Goal: Task Accomplishment & Management: Complete application form

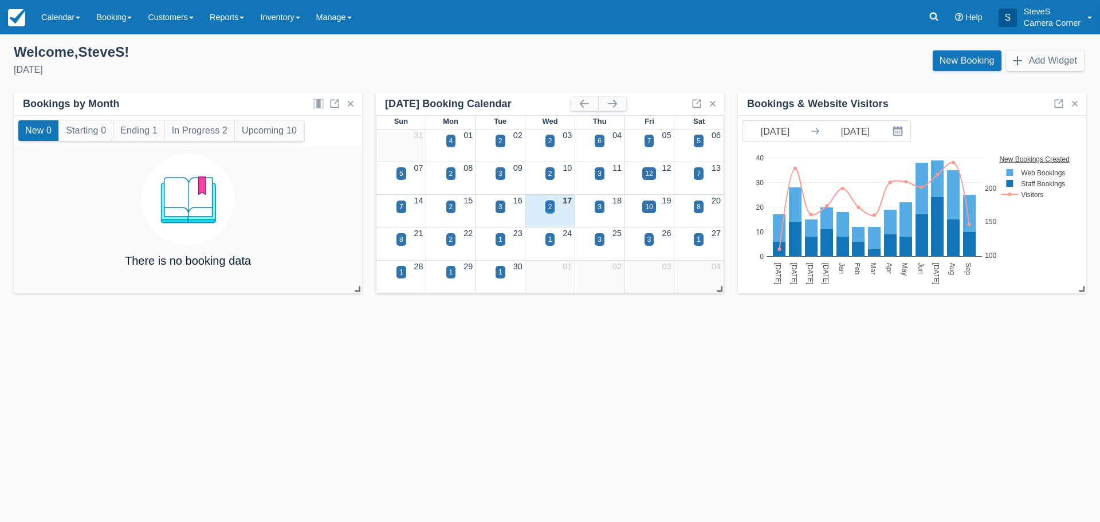
click at [555, 206] on div "2" at bounding box center [551, 207] width 10 height 13
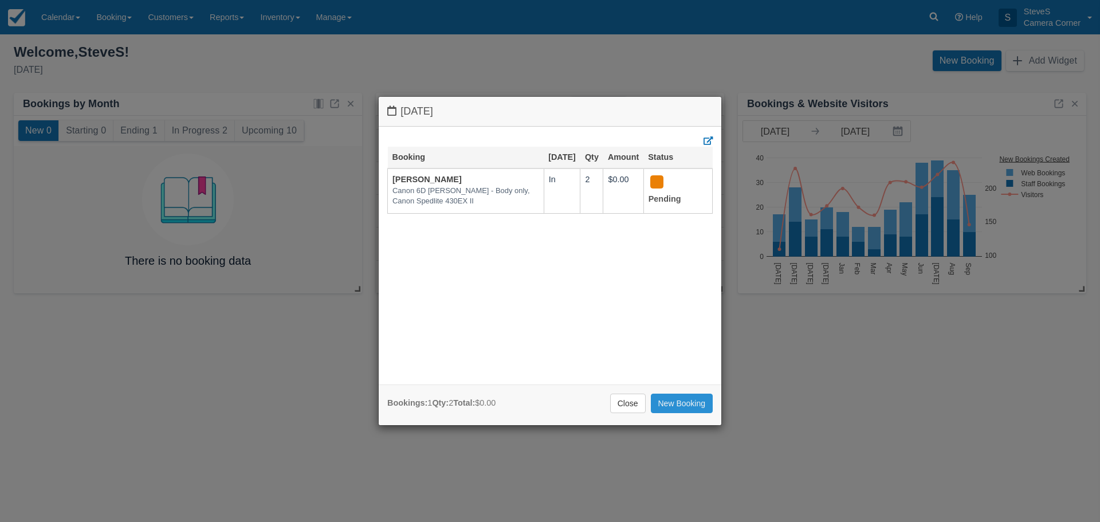
click at [696, 410] on link "New Booking" at bounding box center [682, 403] width 62 height 19
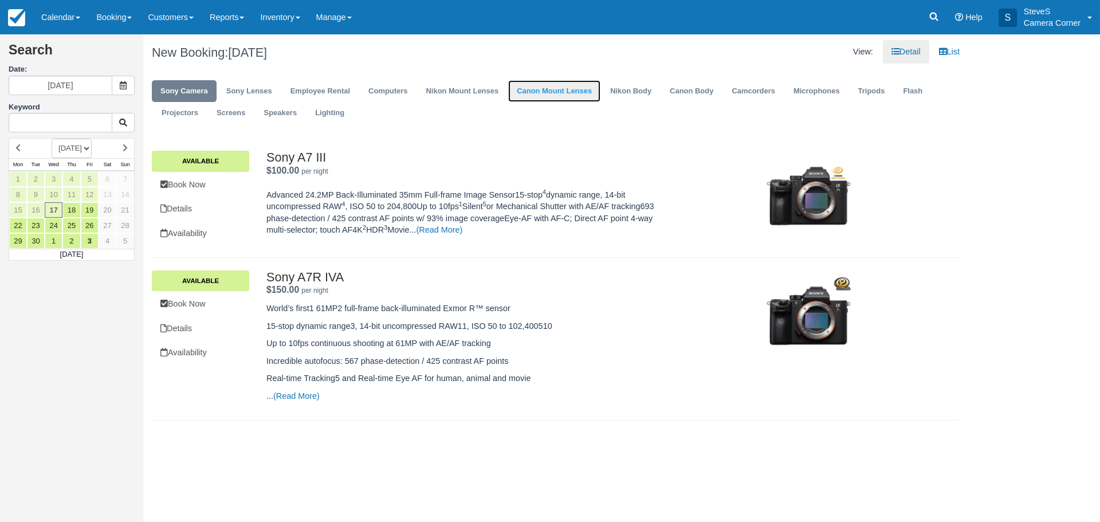
click at [547, 86] on link "Canon Mount Lenses" at bounding box center [554, 91] width 92 height 22
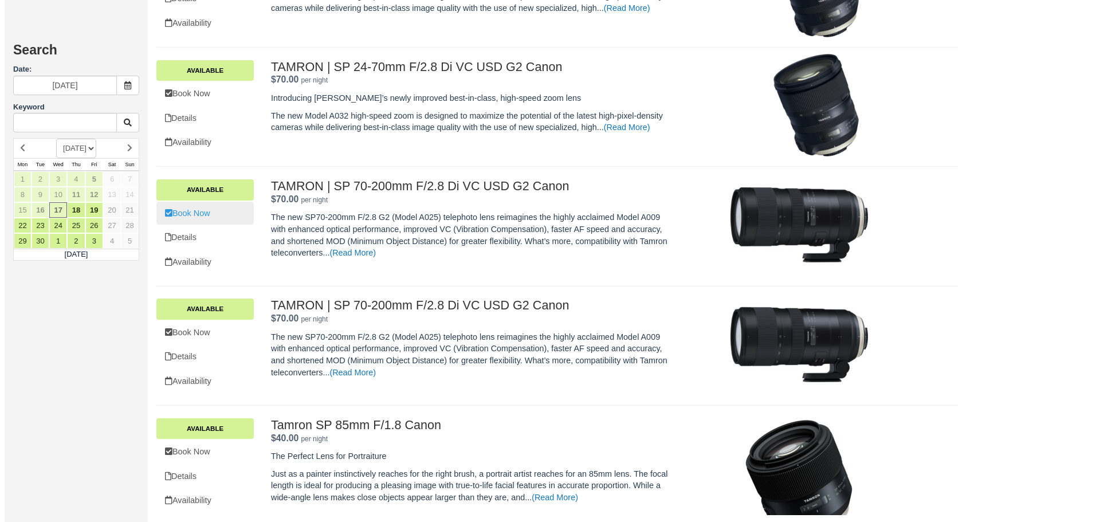
scroll to position [974, 0]
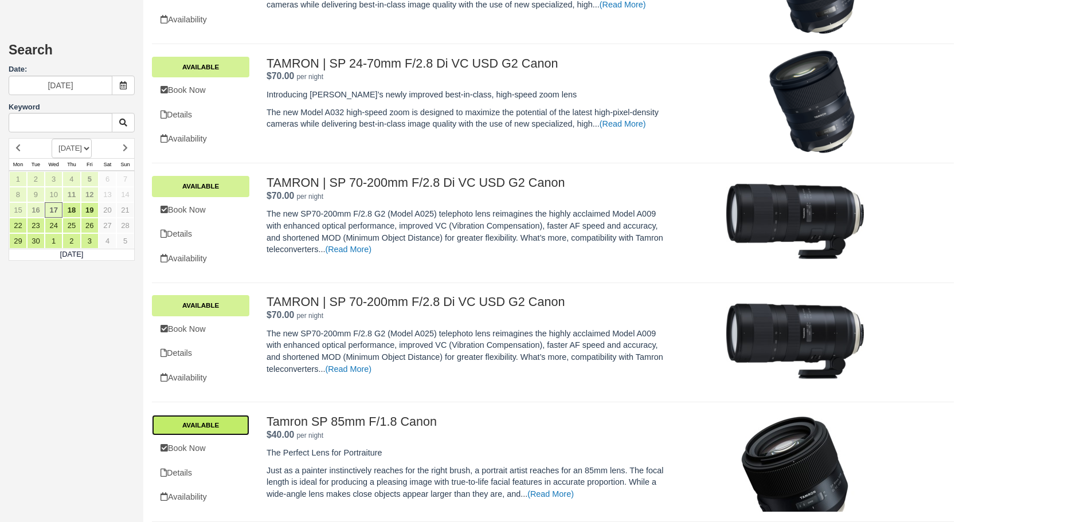
click at [210, 422] on link "Available" at bounding box center [200, 425] width 97 height 21
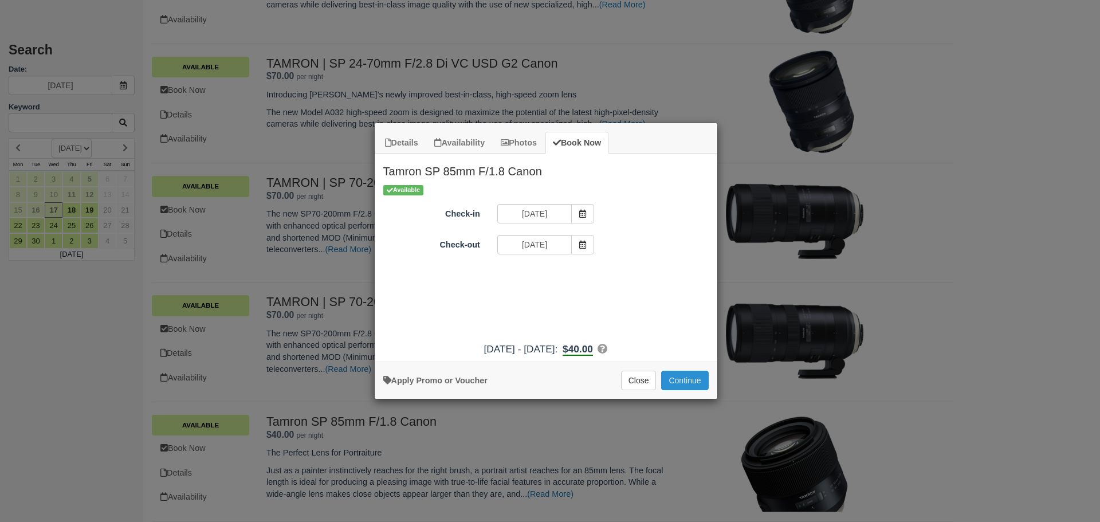
click at [682, 380] on button "Continue" at bounding box center [684, 380] width 47 height 19
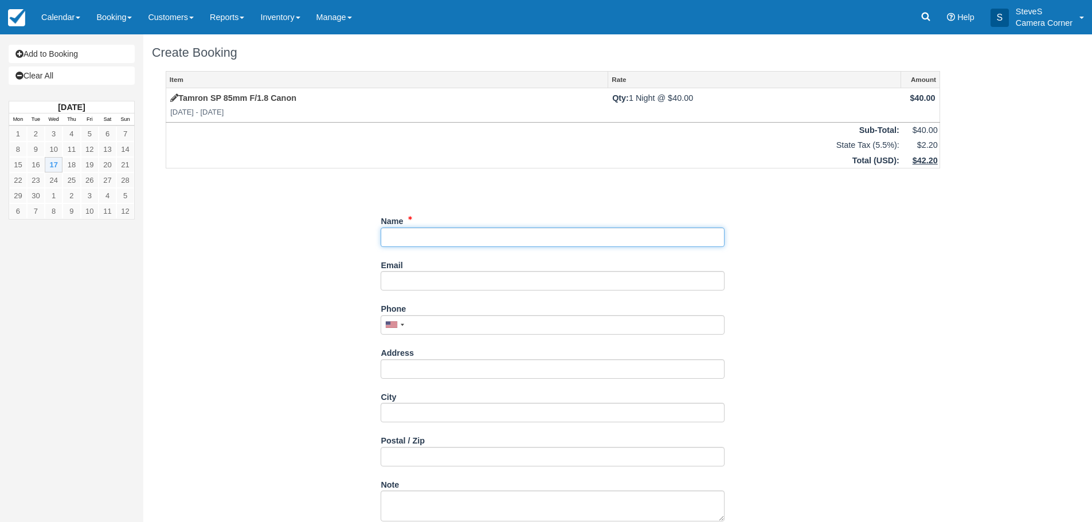
click at [469, 237] on input "Name" at bounding box center [553, 237] width 344 height 19
click at [474, 229] on input "Name" at bounding box center [553, 237] width 344 height 19
click at [406, 238] on input "Name" at bounding box center [553, 237] width 344 height 19
click at [403, 235] on input "Name" at bounding box center [553, 237] width 344 height 19
drag, startPoint x: 446, startPoint y: 240, endPoint x: 477, endPoint y: 241, distance: 31.0
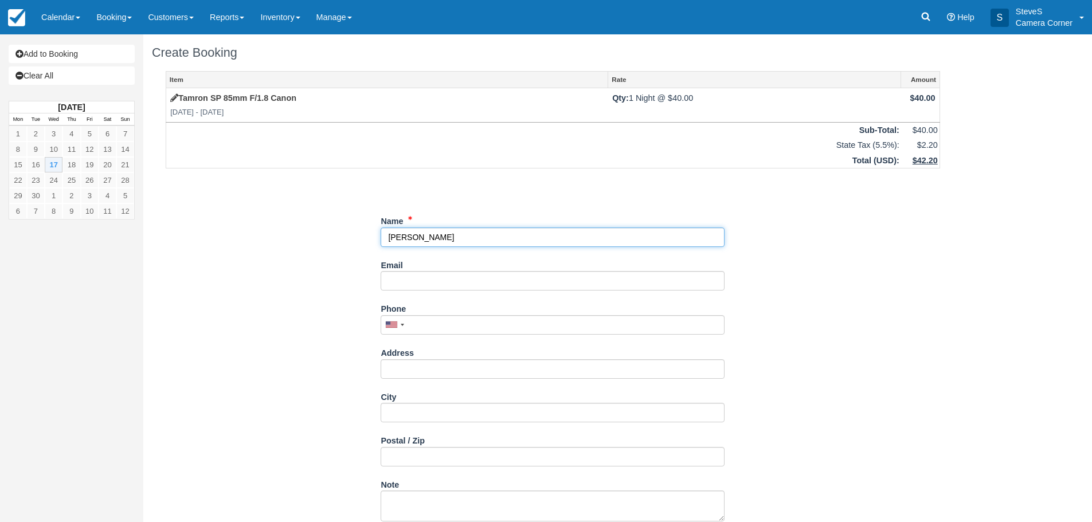
click at [477, 241] on input "Name" at bounding box center [553, 237] width 344 height 19
drag, startPoint x: 405, startPoint y: 238, endPoint x: 367, endPoint y: 241, distance: 38.0
click at [366, 239] on div "Item Rate Amount Tamron SP 85mm F/1.8 Canon [DATE] - [DATE] Qty: 1 Night @ $40.…" at bounding box center [553, 301] width 802 height 460
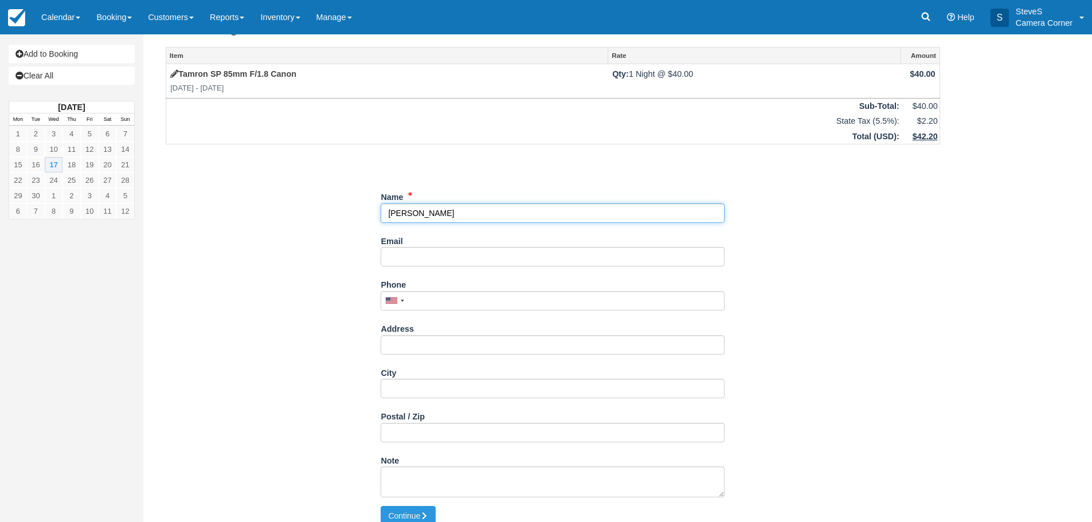
scroll to position [36, 0]
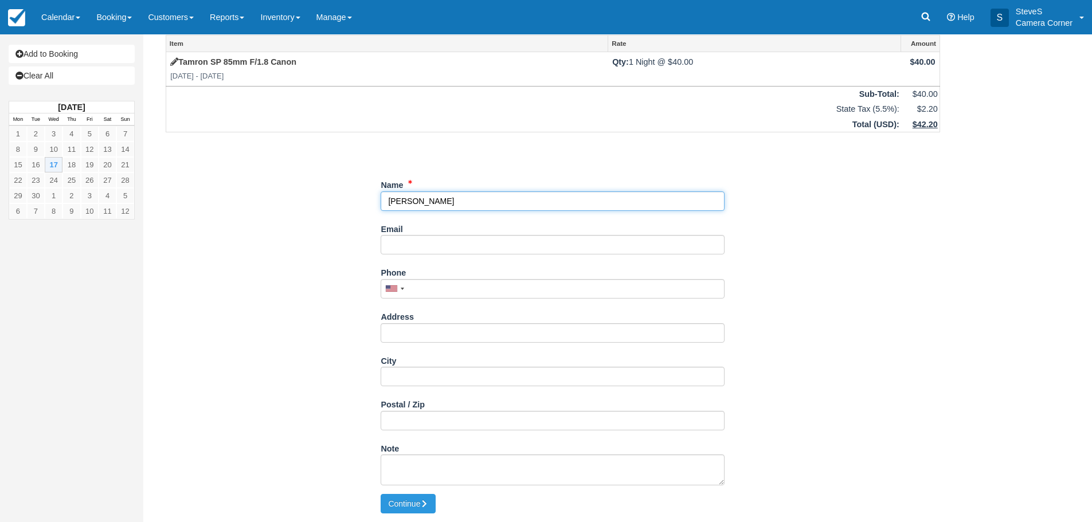
type input "[PERSON_NAME]"
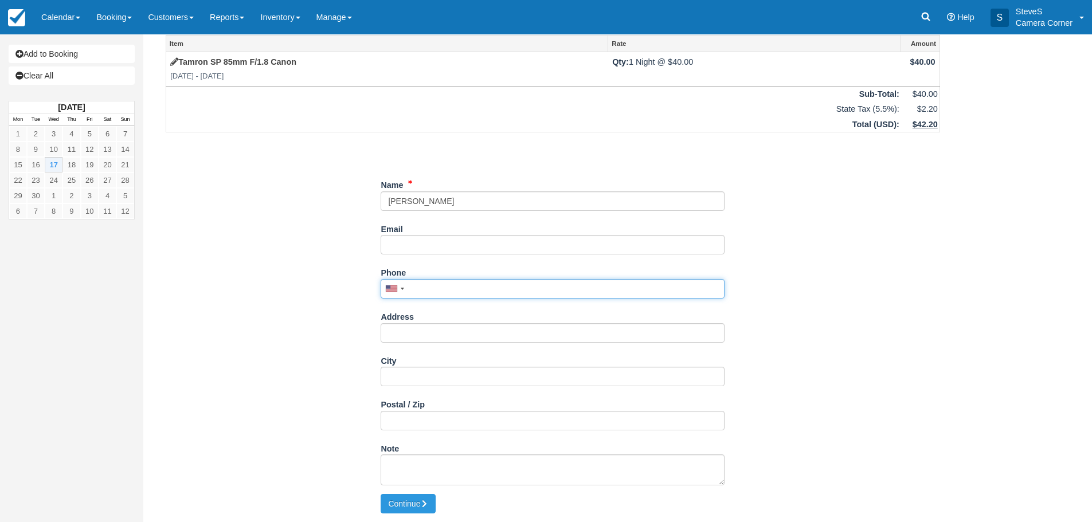
click at [455, 288] on input "Phone" at bounding box center [553, 288] width 344 height 19
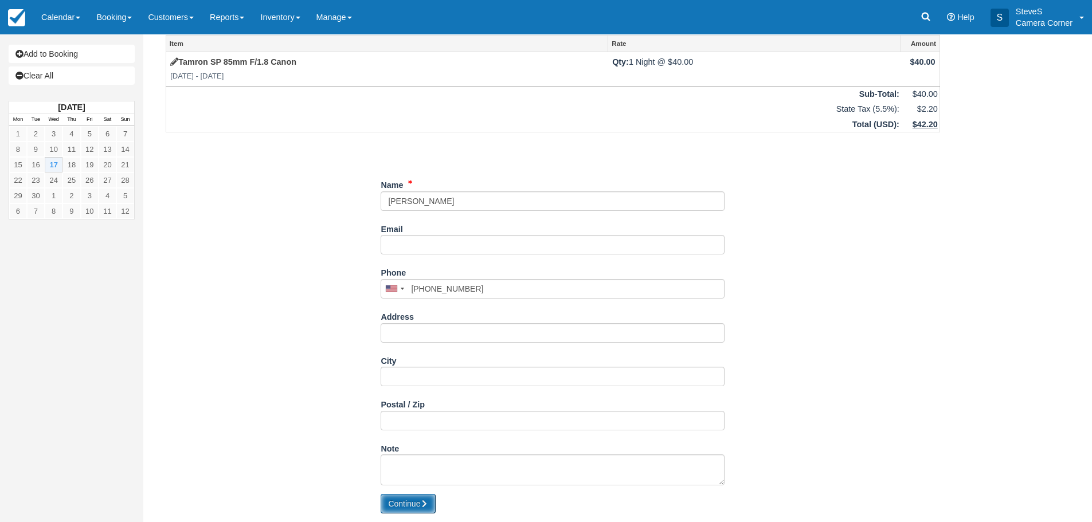
click at [401, 499] on button "Continue" at bounding box center [408, 503] width 55 height 19
type input "[PHONE_NUMBER]"
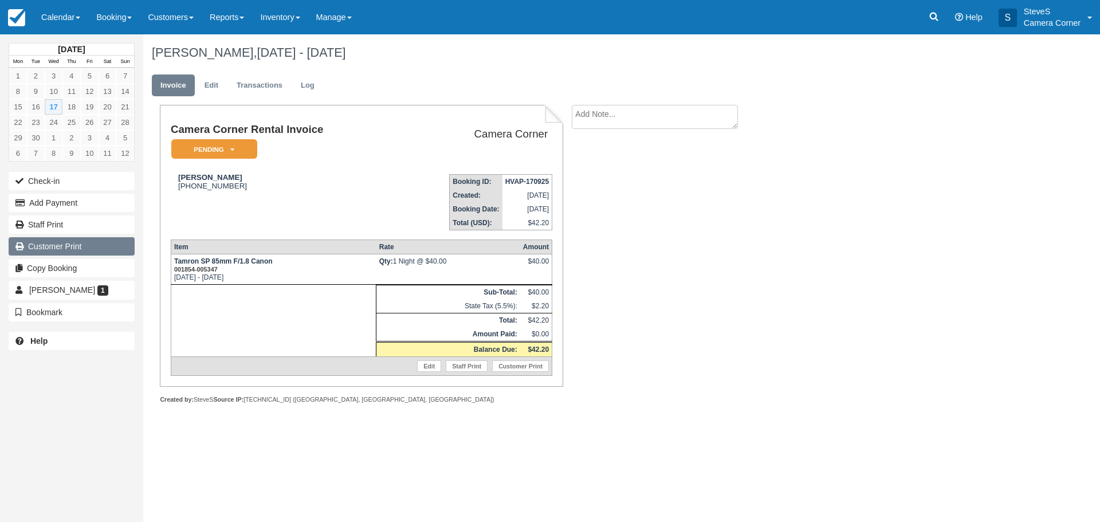
click at [74, 247] on link "Customer Print" at bounding box center [72, 246] width 126 height 18
